Goal: Find specific page/section: Find specific page/section

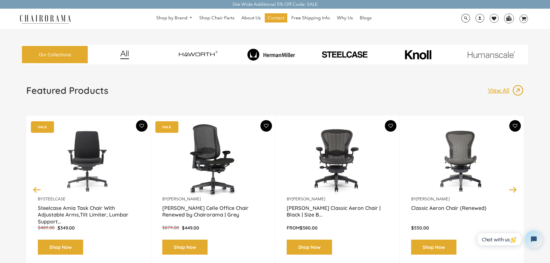
click at [496, 57] on img at bounding box center [491, 54] width 71 height 7
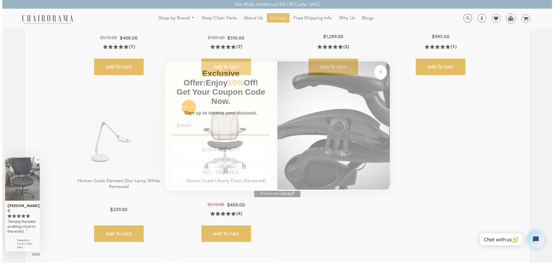
scroll to position [290, 0]
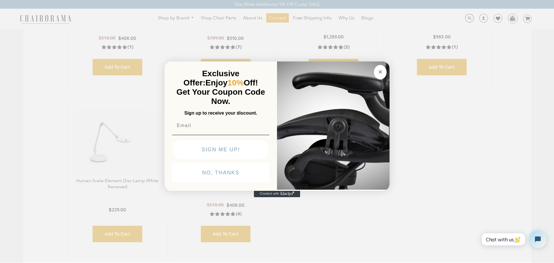
click at [383, 74] on icon "Close dialog" at bounding box center [380, 71] width 7 height 7
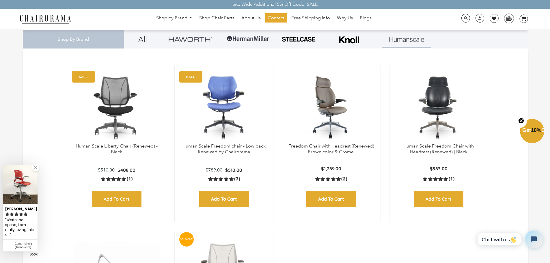
scroll to position [144, 0]
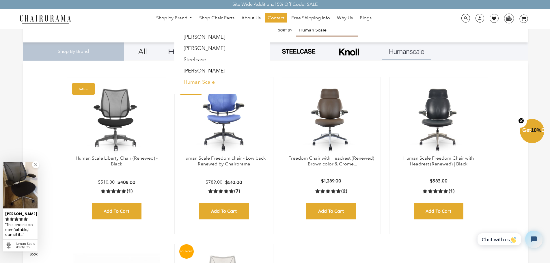
click at [193, 81] on link "Human Scale" at bounding box center [199, 82] width 31 height 6
